Goal: Task Accomplishment & Management: Use online tool/utility

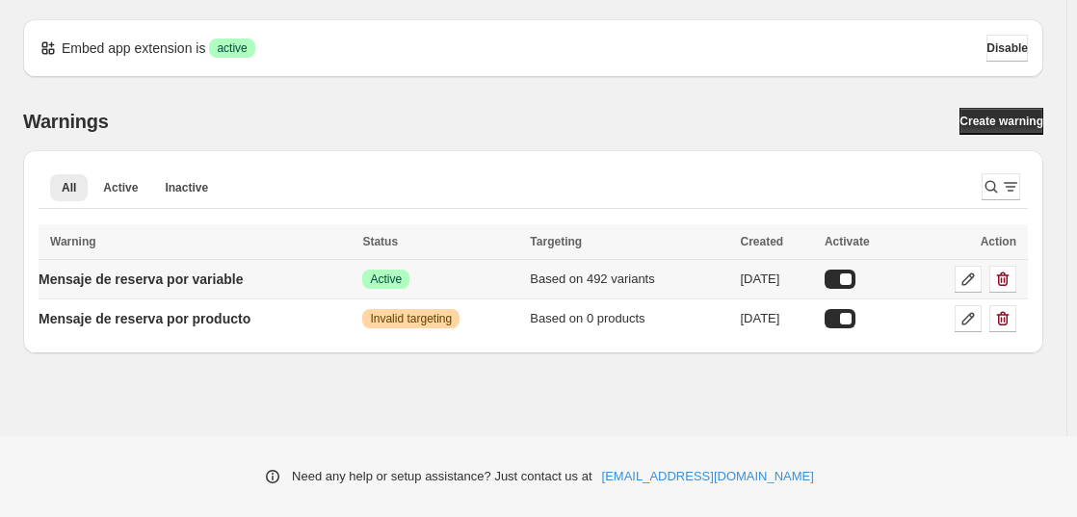
click at [336, 283] on td "Mensaje de reserva por variable" at bounding box center [198, 280] width 318 height 40
click at [1008, 113] on link "Create warning" at bounding box center [1002, 121] width 84 height 27
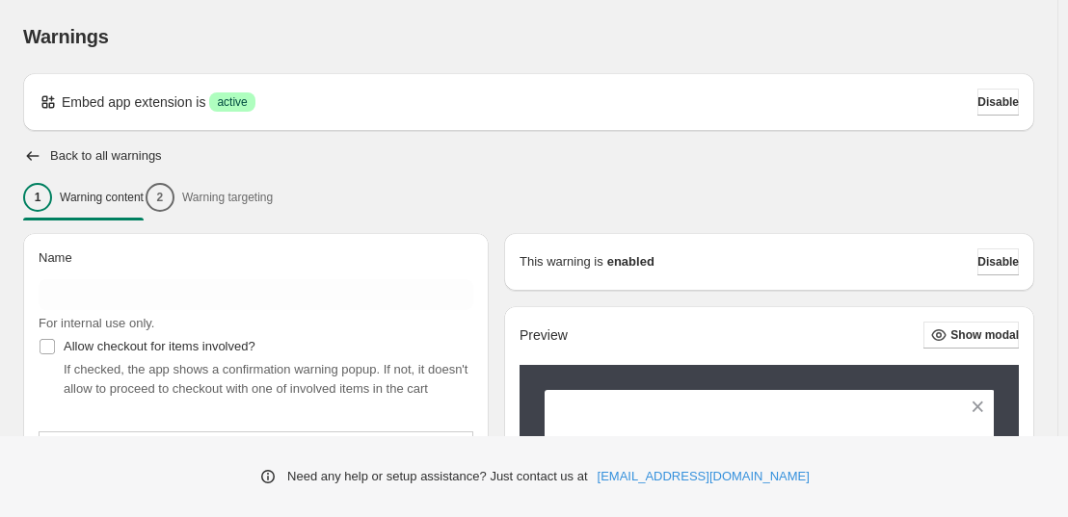
click at [250, 198] on div "1 Warning content 2 Warning targeting" at bounding box center [528, 197] width 1011 height 40
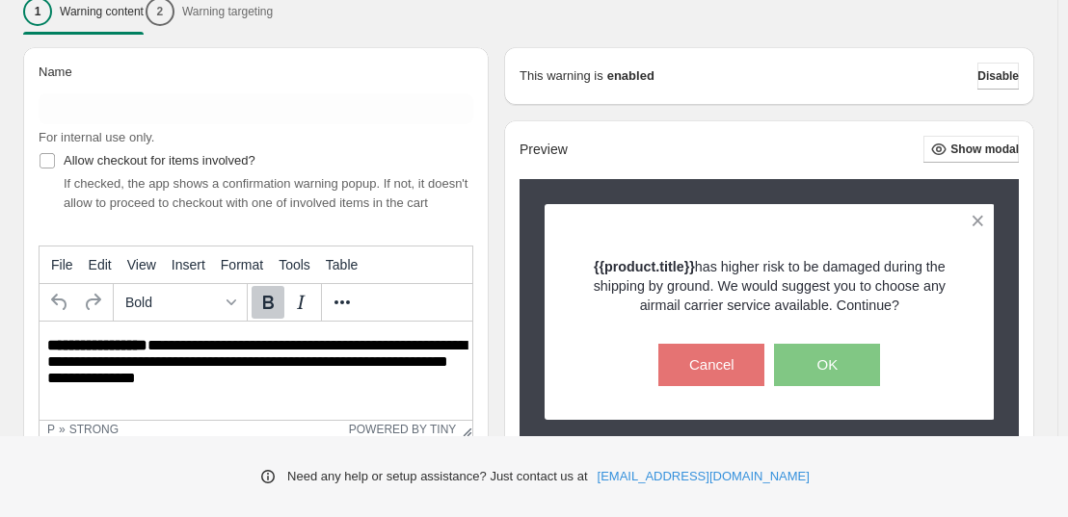
scroll to position [188, 0]
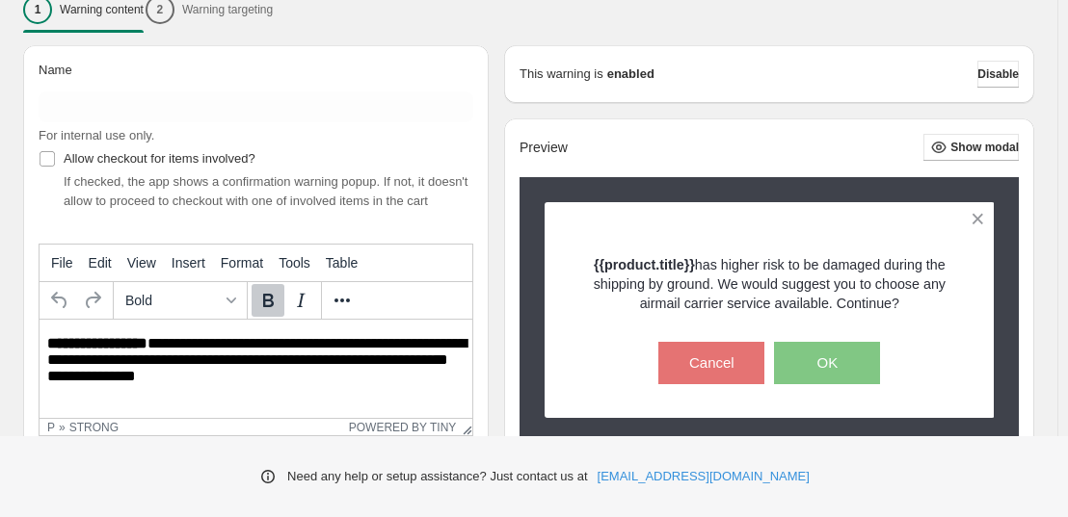
click at [219, 18] on div "1 Warning content 2 Warning targeting" at bounding box center [528, 9] width 1011 height 40
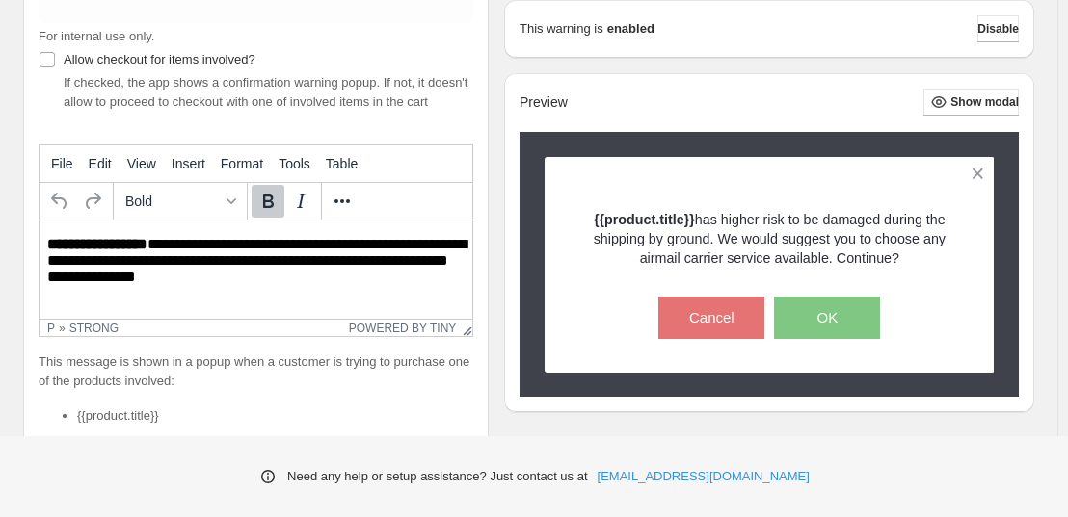
scroll to position [145, 0]
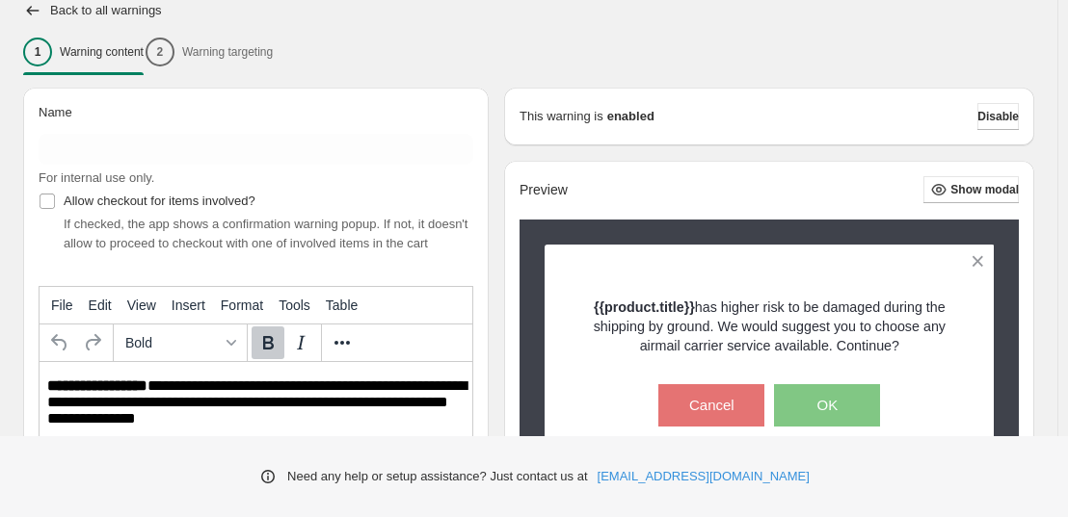
click at [224, 51] on div "1 Warning content 2 Warning targeting" at bounding box center [528, 52] width 1011 height 40
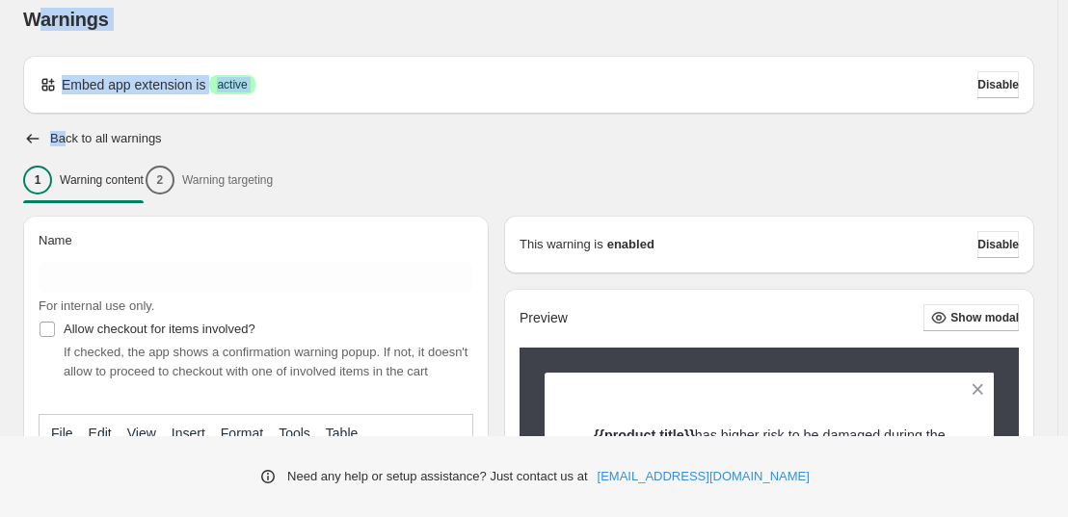
scroll to position [0, 0]
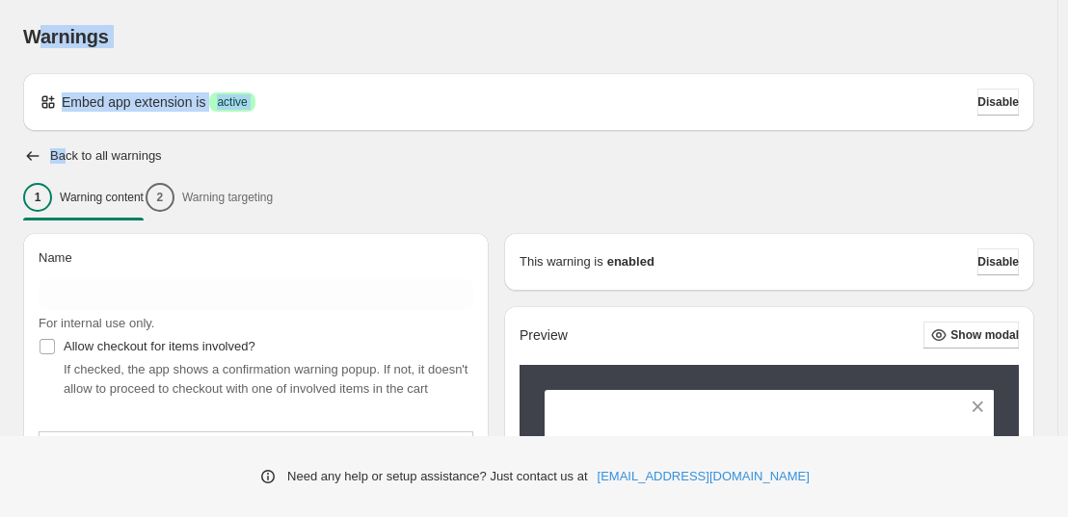
drag, startPoint x: 63, startPoint y: 7, endPoint x: 36, endPoint y: 101, distance: 98.2
click at [33, 156] on icon "button" at bounding box center [33, 156] width 13 height 10
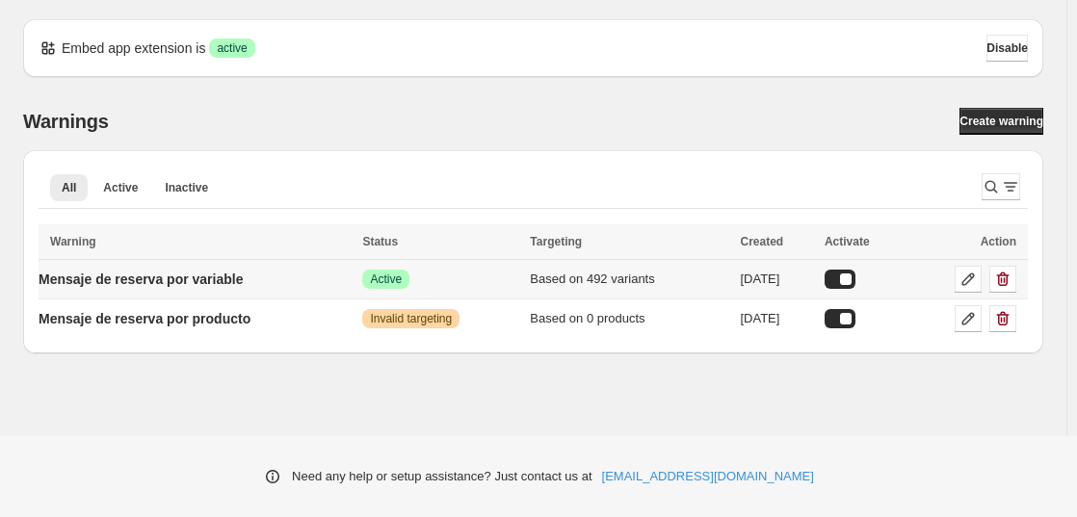
click at [310, 285] on td "Mensaje de reserva por variable" at bounding box center [198, 280] width 318 height 40
click at [170, 282] on p "Mensaje de reserva por variable" at bounding box center [141, 279] width 204 height 19
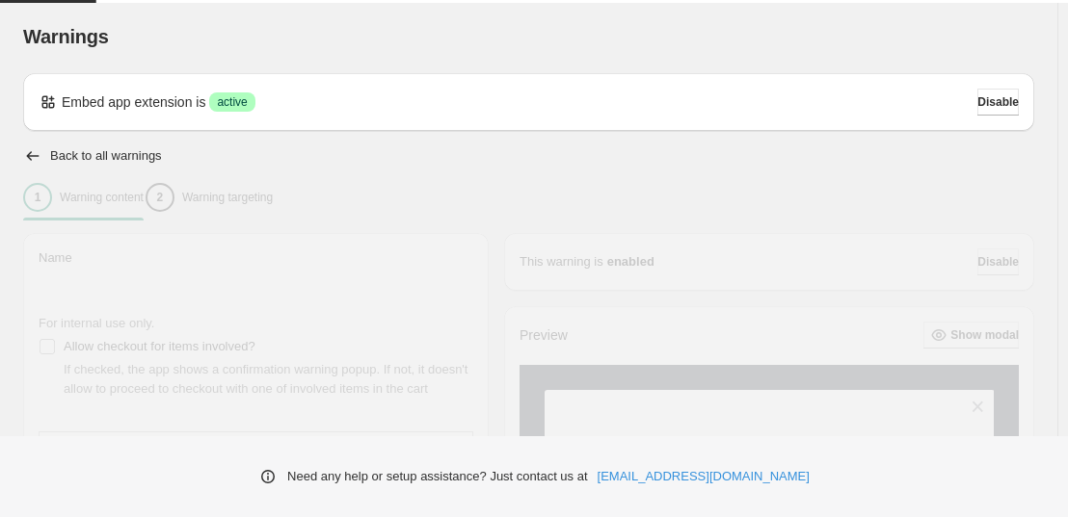
type input "**********"
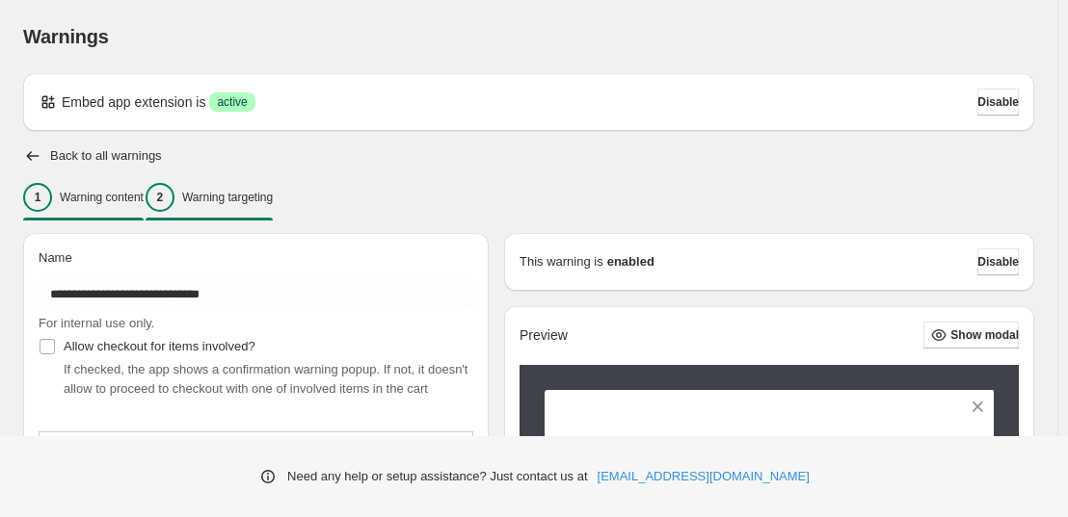
click at [269, 202] on p "Warning targeting" at bounding box center [227, 197] width 91 height 15
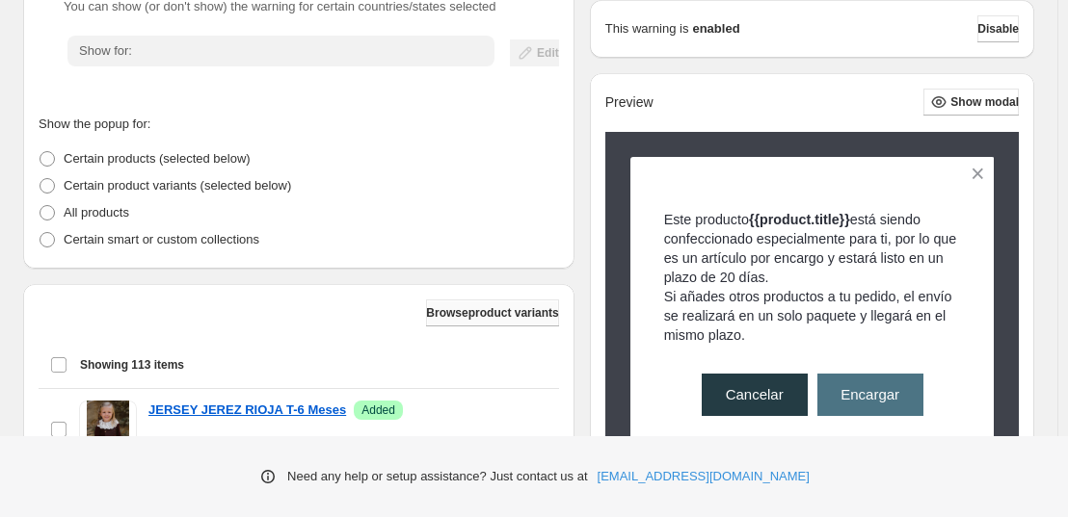
click at [470, 314] on span "Browse product variants" at bounding box center [492, 312] width 132 height 15
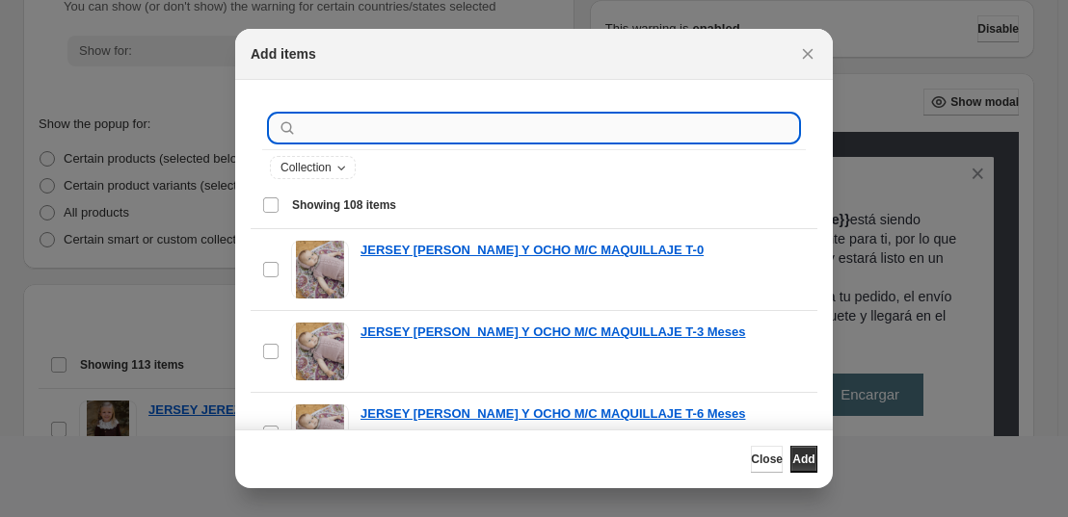
click at [431, 128] on input ":r2a:" at bounding box center [549, 128] width 497 height 27
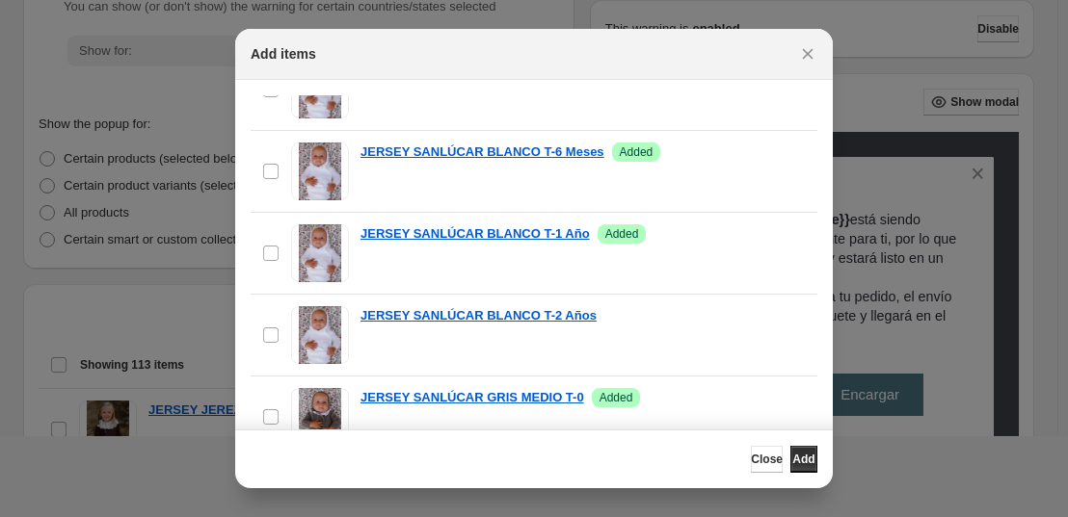
scroll to position [2681, 0]
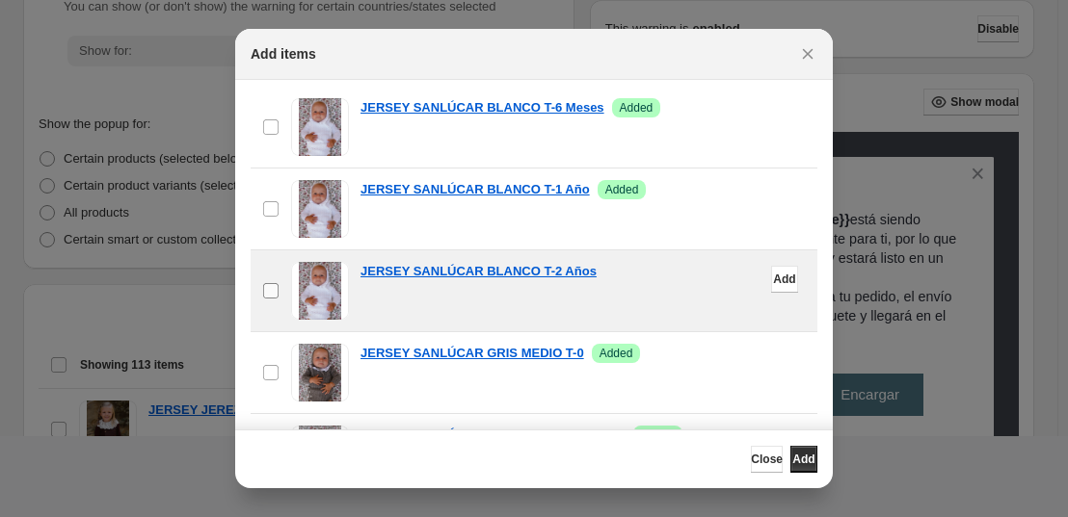
click at [272, 300] on label "checkbox" at bounding box center [270, 290] width 40 height 81
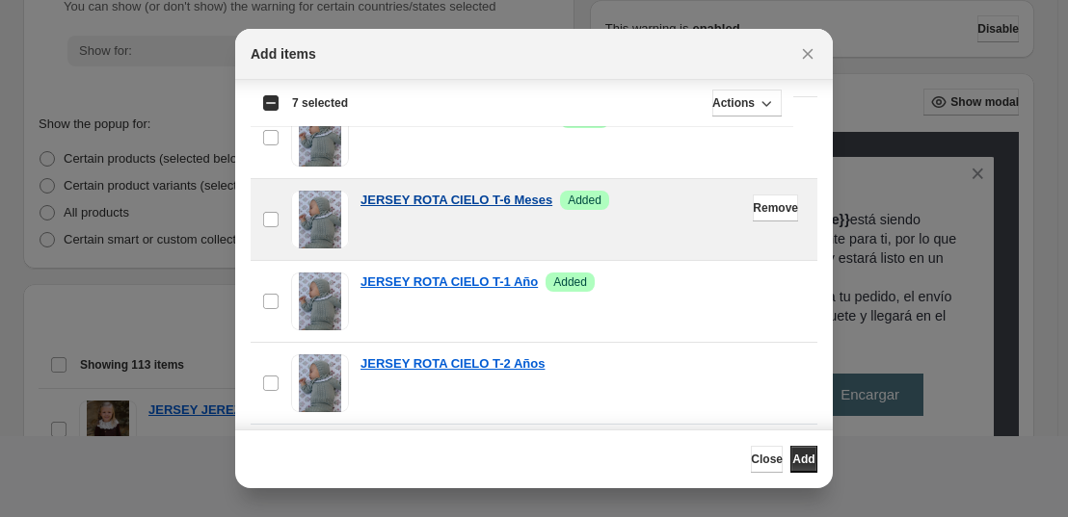
scroll to position [222, 0]
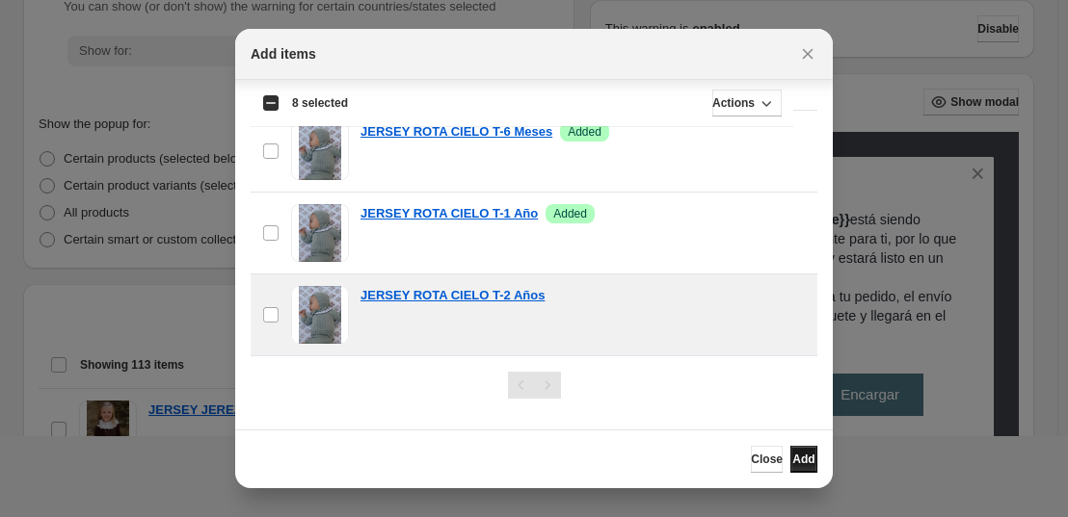
click at [793, 458] on span "Add" at bounding box center [803, 459] width 22 height 15
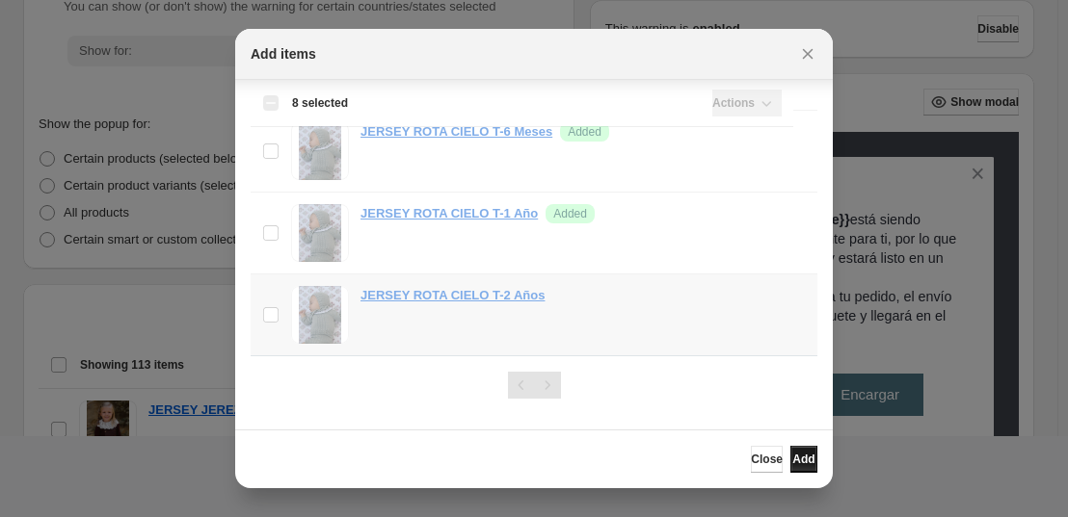
click at [792, 460] on span "Add" at bounding box center [803, 459] width 22 height 15
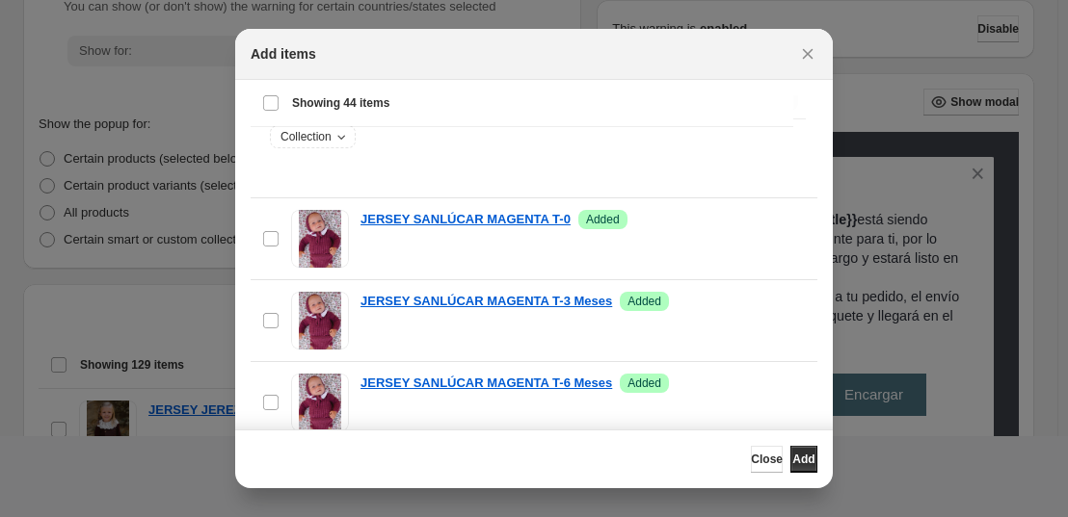
scroll to position [0, 0]
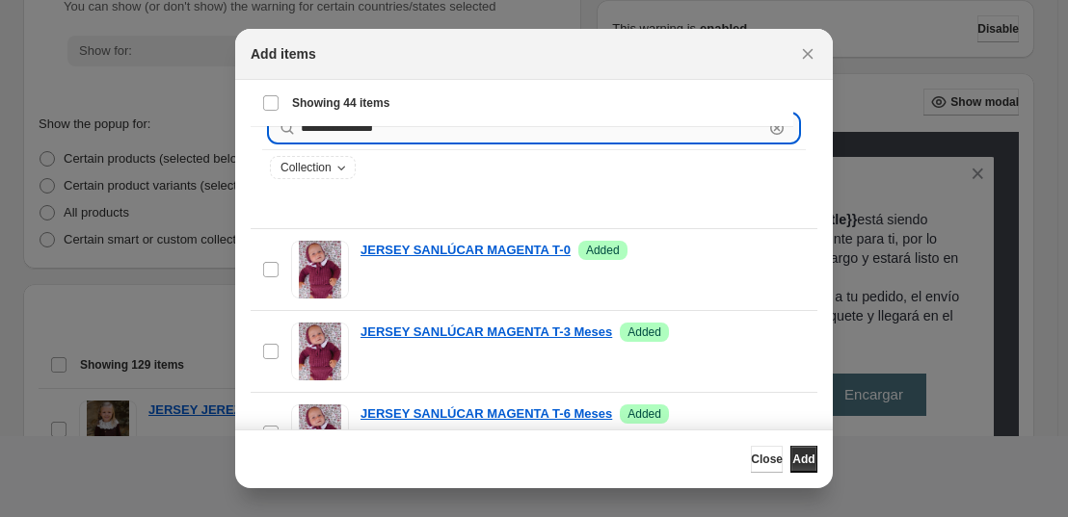
click at [421, 137] on input "**********" at bounding box center [532, 128] width 462 height 27
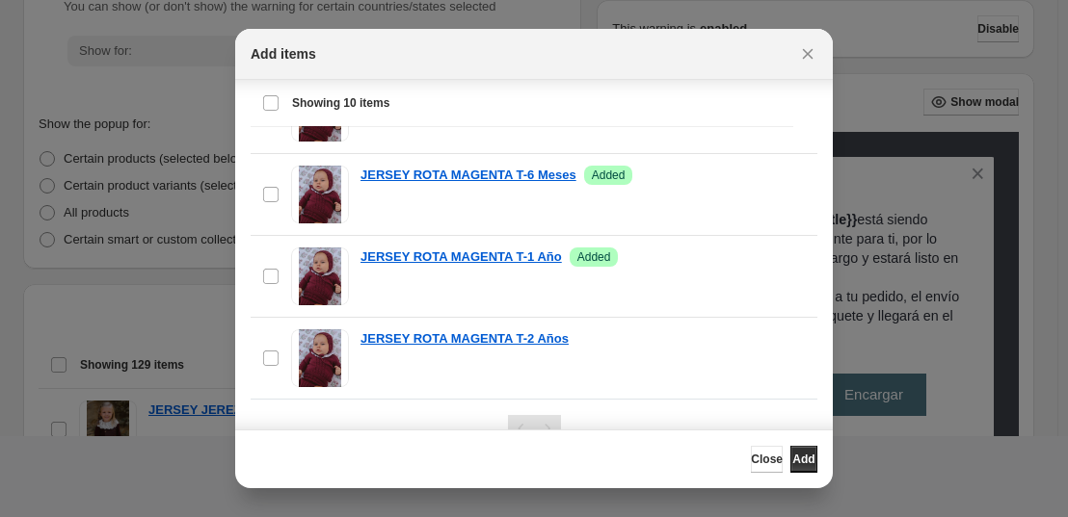
scroll to position [222, 0]
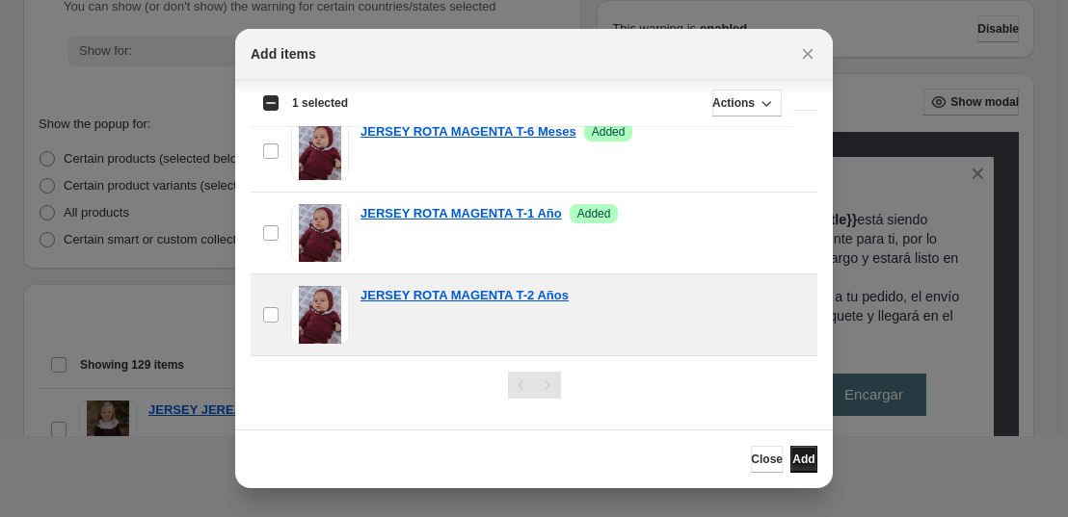
click at [794, 453] on span "Add" at bounding box center [803, 459] width 22 height 15
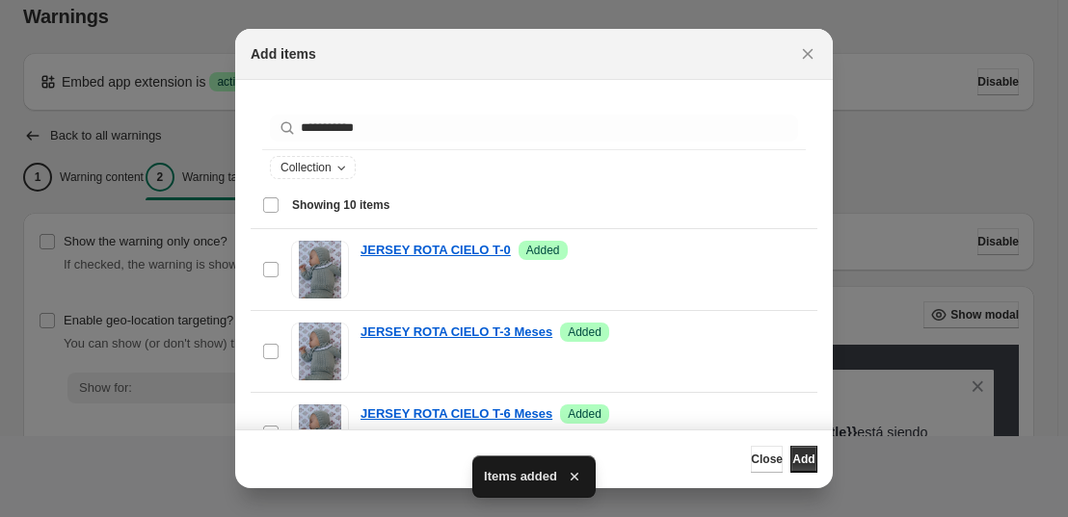
scroll to position [0, 0]
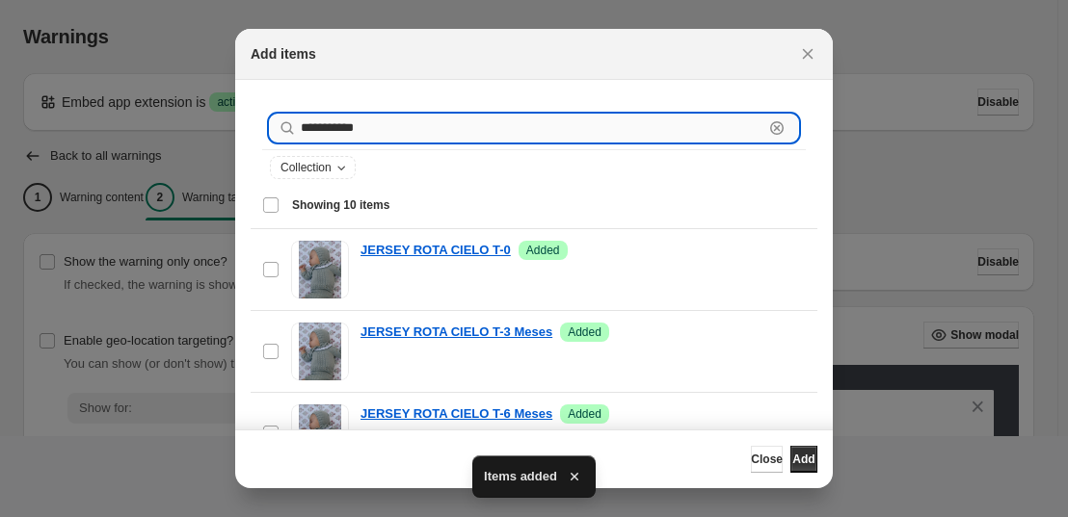
click at [359, 127] on input "**********" at bounding box center [532, 128] width 462 height 27
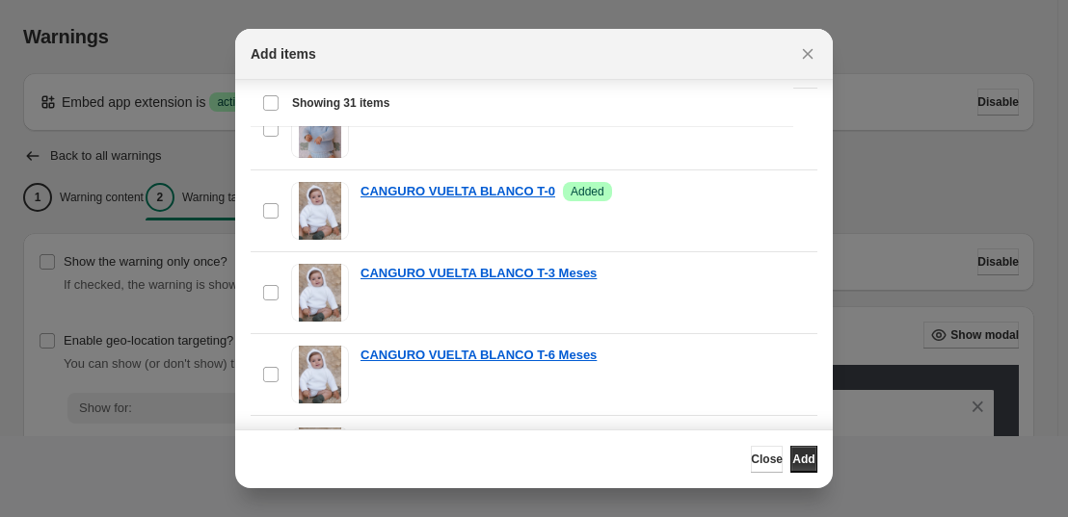
scroll to position [97, 0]
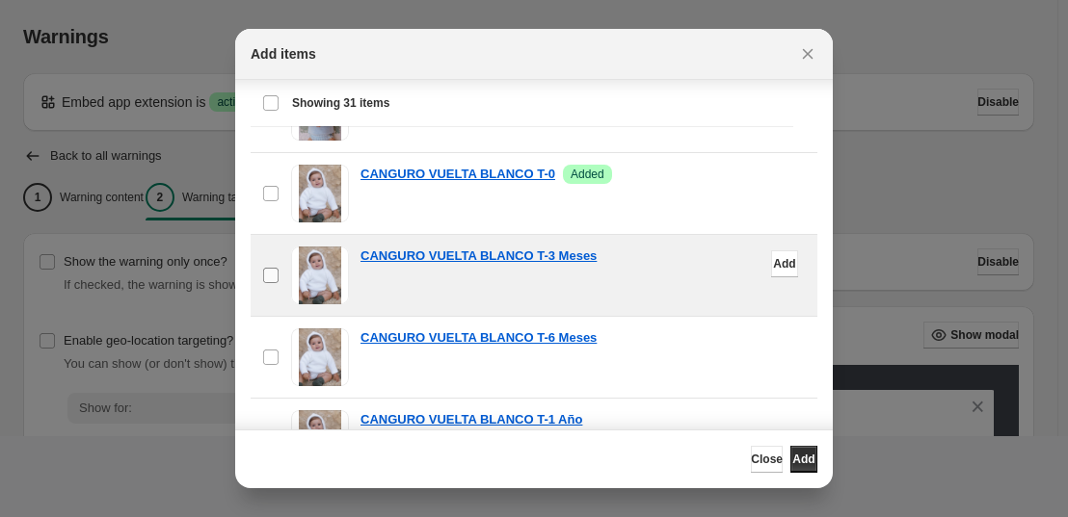
type input "**********"
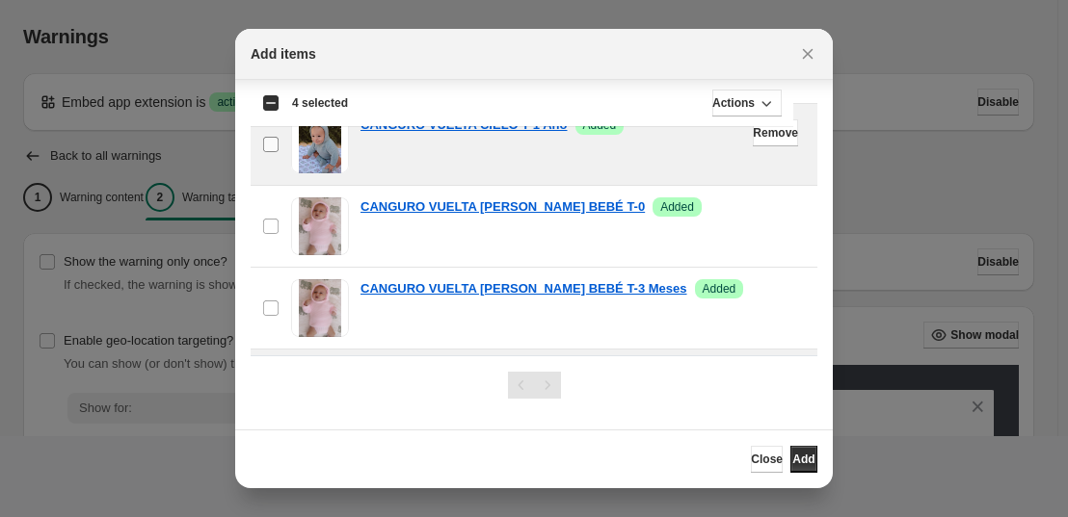
scroll to position [1373, 0]
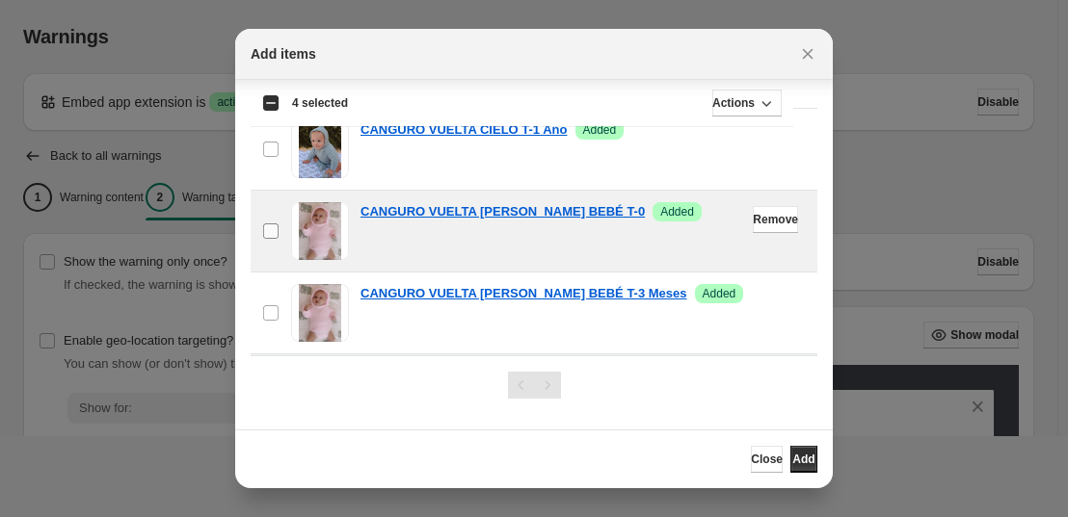
click at [269, 239] on span ":r2a:" at bounding box center [270, 231] width 17 height 17
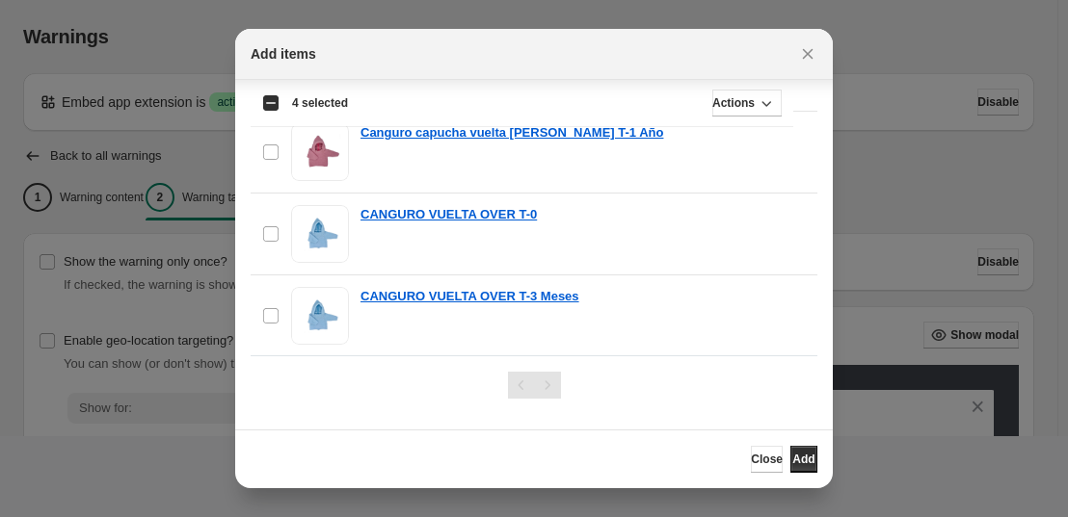
scroll to position [712, 0]
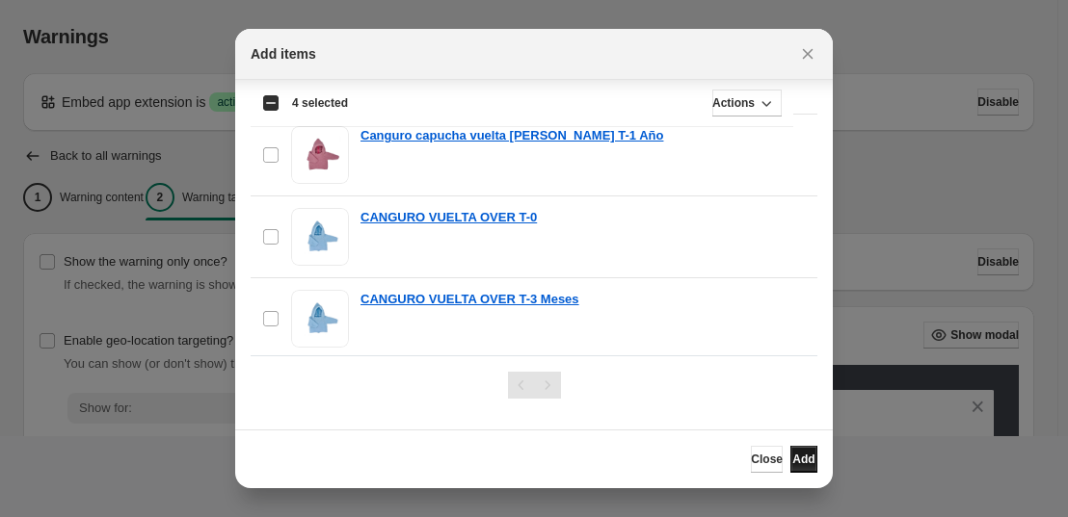
click at [806, 459] on button "Add" at bounding box center [803, 459] width 27 height 27
